Goal: Navigation & Orientation: Understand site structure

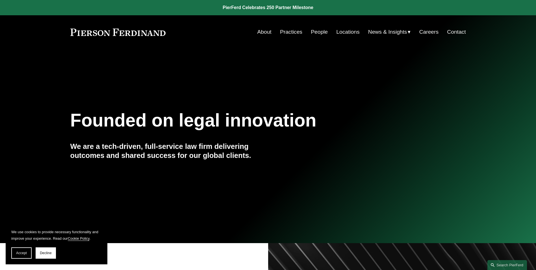
click at [297, 34] on link "Practices" at bounding box center [291, 32] width 22 height 11
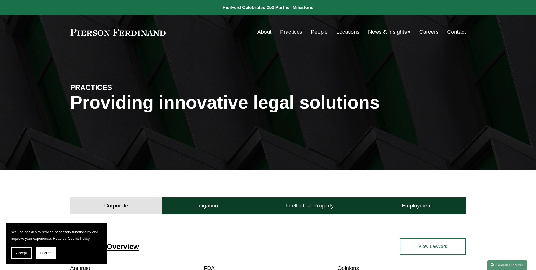
click at [320, 33] on link "People" at bounding box center [319, 32] width 17 height 11
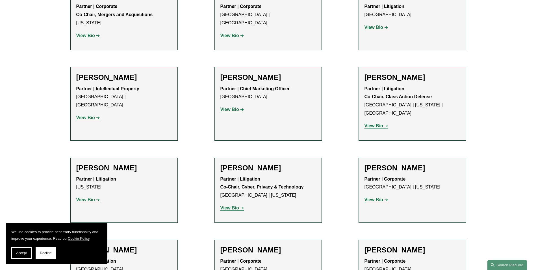
scroll to position [4877, 0]
